Goal: Complete application form

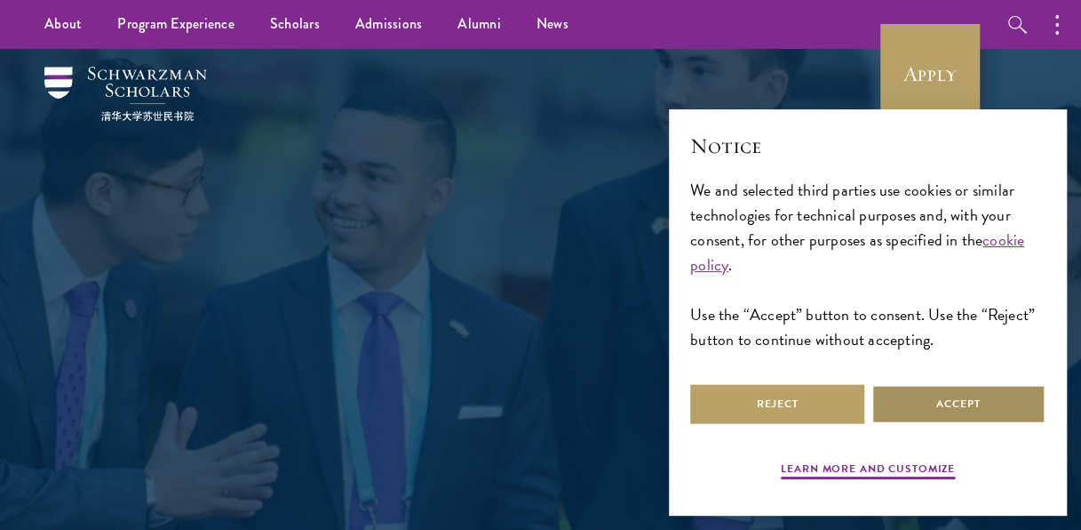
click at [908, 403] on button "Accept" at bounding box center [959, 404] width 174 height 40
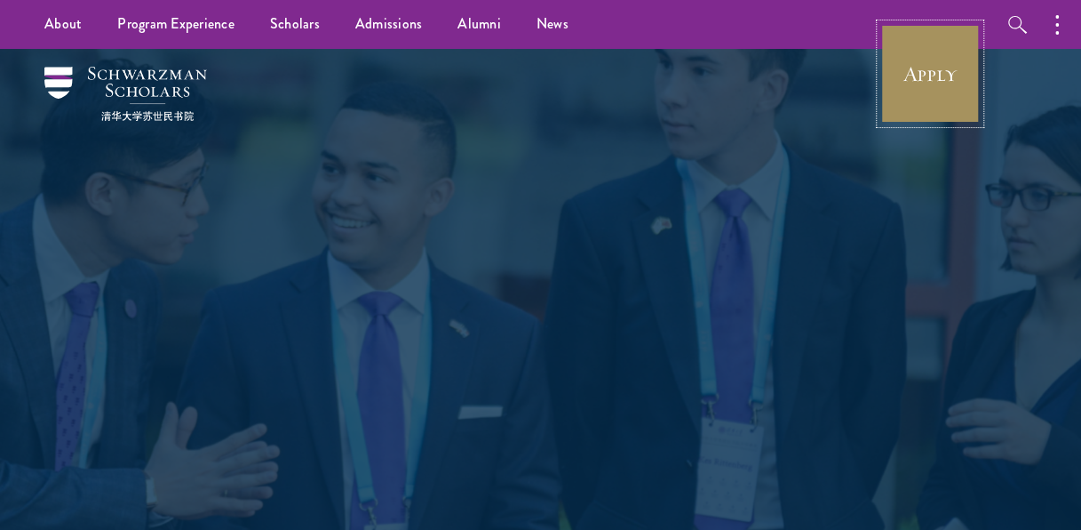
click at [917, 92] on link "Apply" at bounding box center [931, 74] width 100 height 100
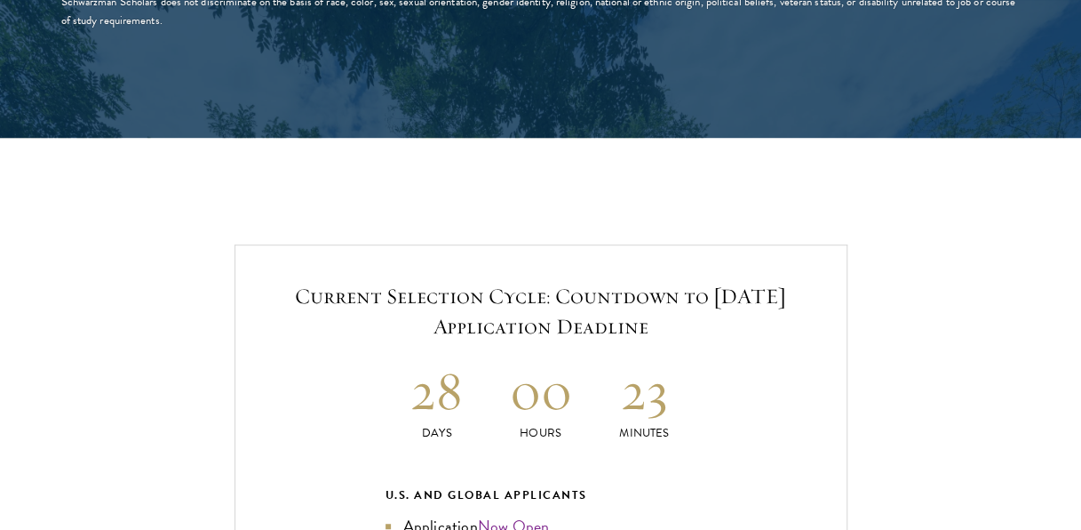
scroll to position [3821, 0]
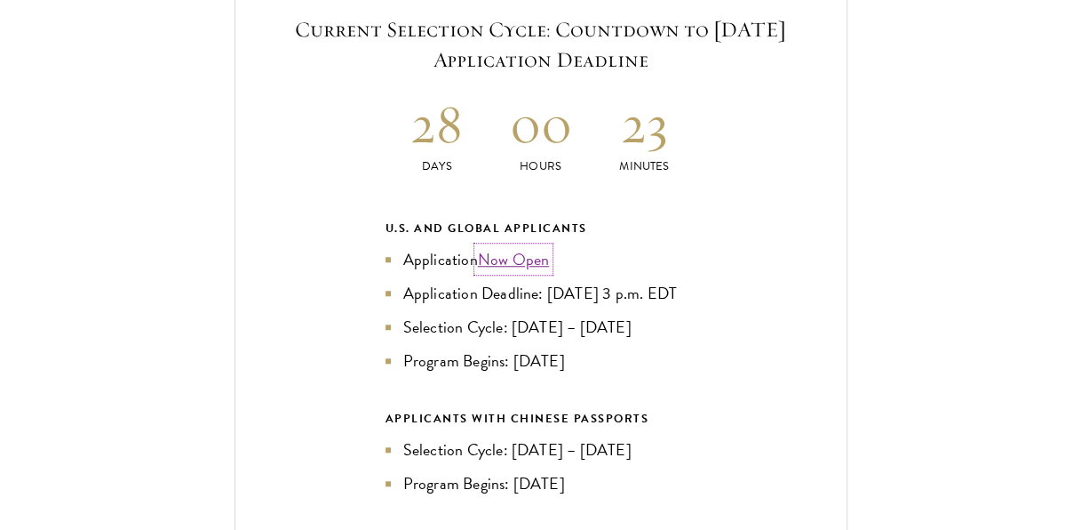
click at [500, 255] on link "Now Open" at bounding box center [514, 259] width 72 height 24
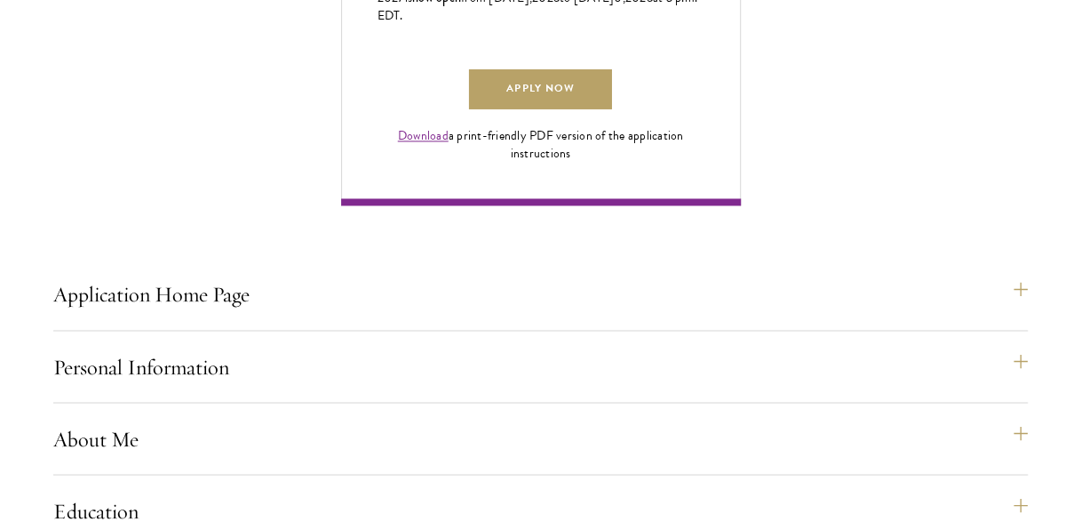
scroll to position [1244, 0]
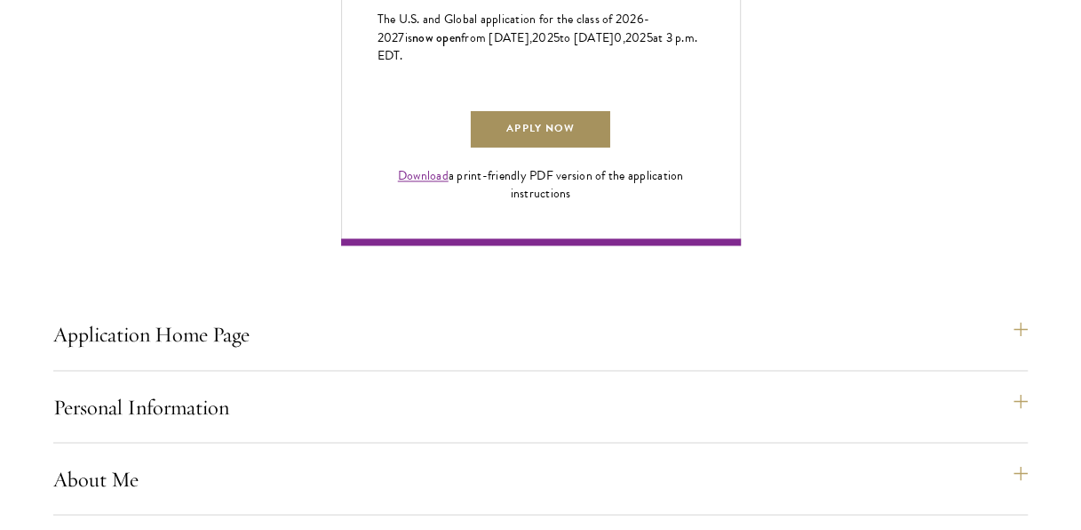
click at [532, 149] on link "Apply Now" at bounding box center [540, 129] width 142 height 40
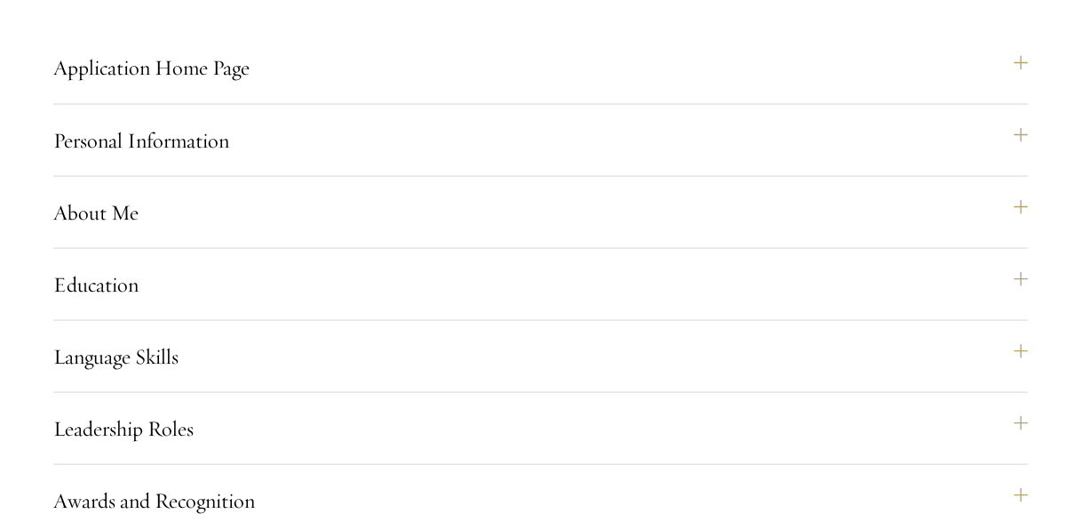
scroll to position [1511, 0]
click at [606, 233] on button "About Me" at bounding box center [549, 211] width 975 height 43
click at [1020, 89] on button "Application Home Page" at bounding box center [549, 67] width 975 height 43
click at [1030, 89] on button "Application Home Page" at bounding box center [549, 67] width 975 height 43
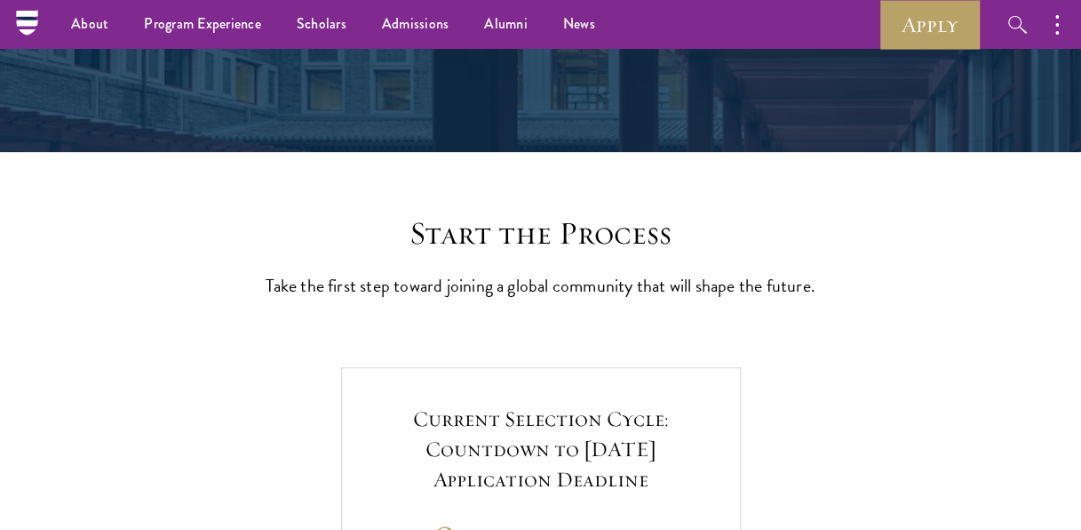
scroll to position [266, 0]
